Goal: Task Accomplishment & Management: Use online tool/utility

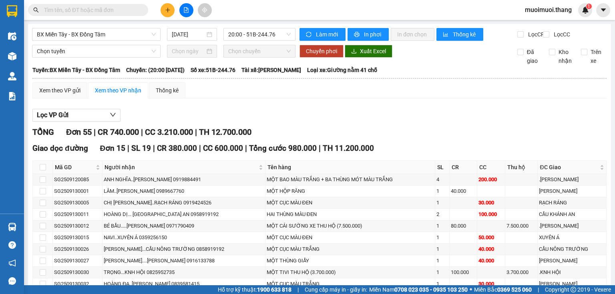
scroll to position [751, 0]
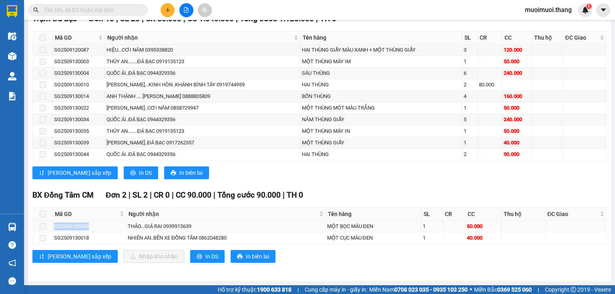
drag, startPoint x: 85, startPoint y: 228, endPoint x: 51, endPoint y: 226, distance: 34.1
click at [51, 226] on tr "SG2509130009 THẢO...GIÁ RAI 0939915639 MỘT BỌC MÀU ĐEN 1 50.000" at bounding box center [319, 227] width 573 height 12
copy tr "SG2509130009"
click at [61, 6] on input "text" at bounding box center [91, 10] width 94 height 9
paste input "SG2509130009"
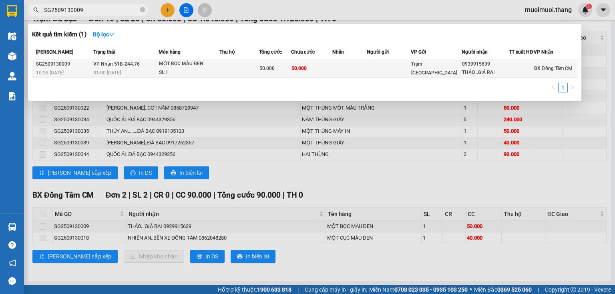
type input "SG2509130009"
click at [316, 73] on td "50.000" at bounding box center [311, 68] width 41 height 19
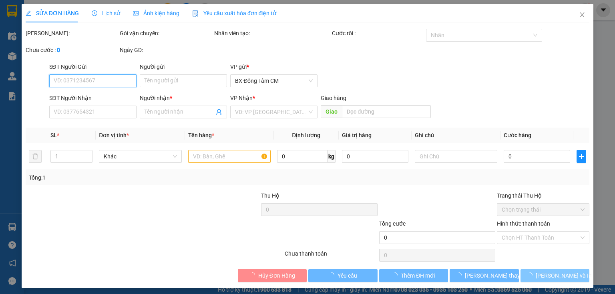
type input "0939915639"
type input "THẢO...GIÁ RAI"
type input "50.000"
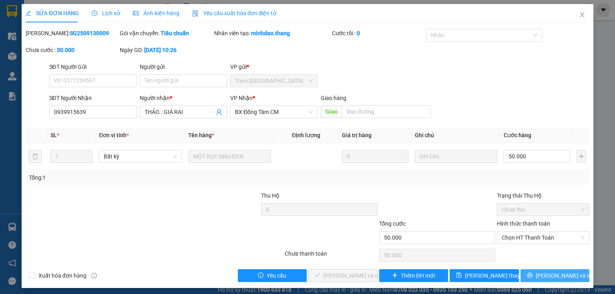
click at [526, 274] on button "[PERSON_NAME] và In" at bounding box center [554, 275] width 69 height 13
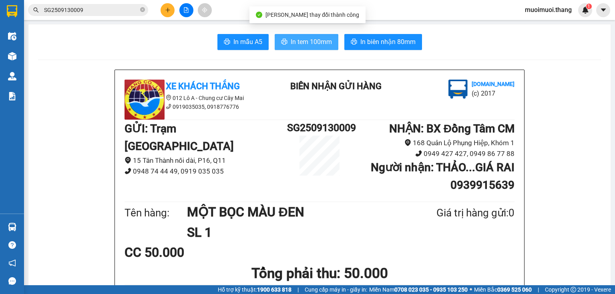
click at [303, 43] on span "In tem 100mm" at bounding box center [311, 42] width 41 height 10
